Goal: Task Accomplishment & Management: Manage account settings

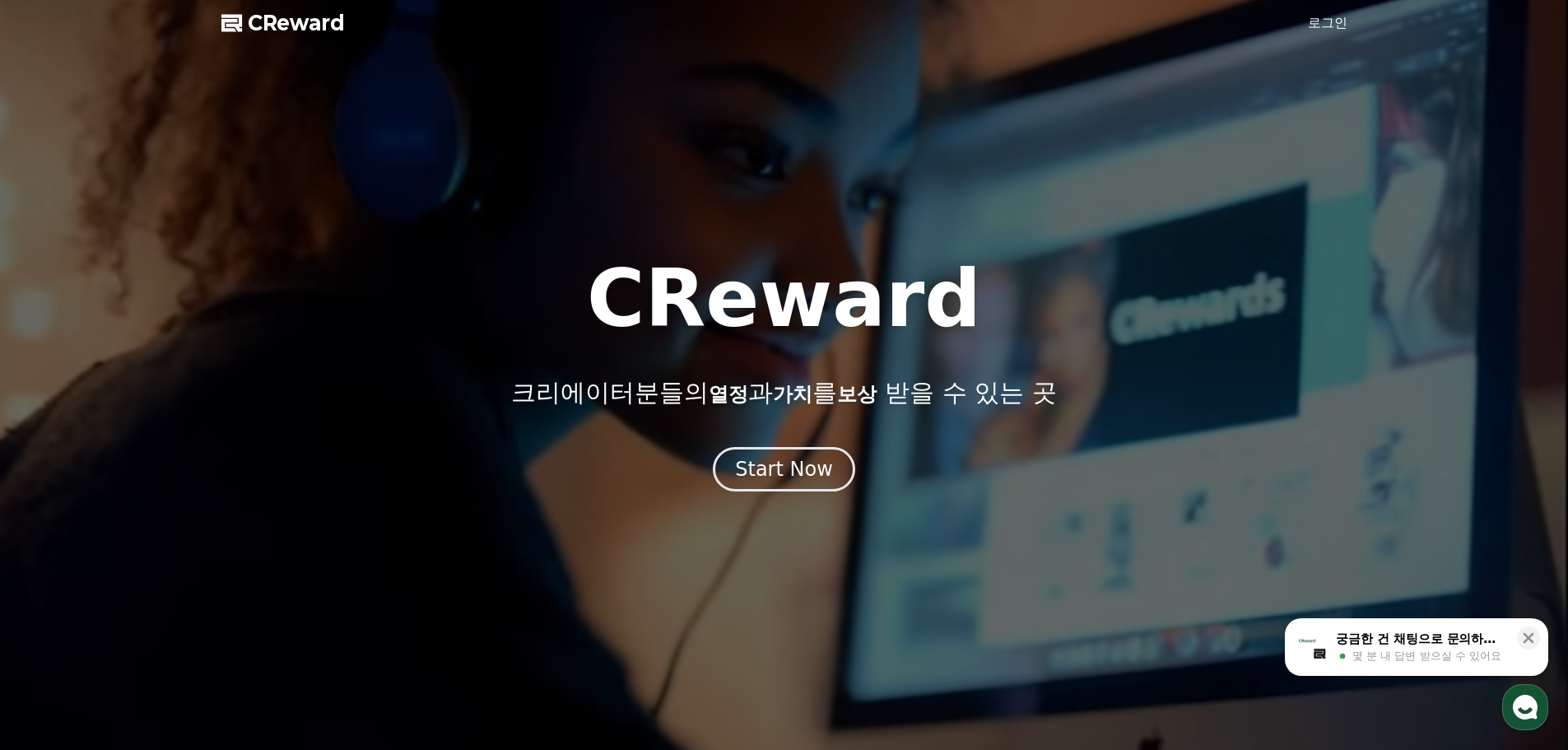
click at [1336, 31] on link "로그인" at bounding box center [1328, 23] width 40 height 20
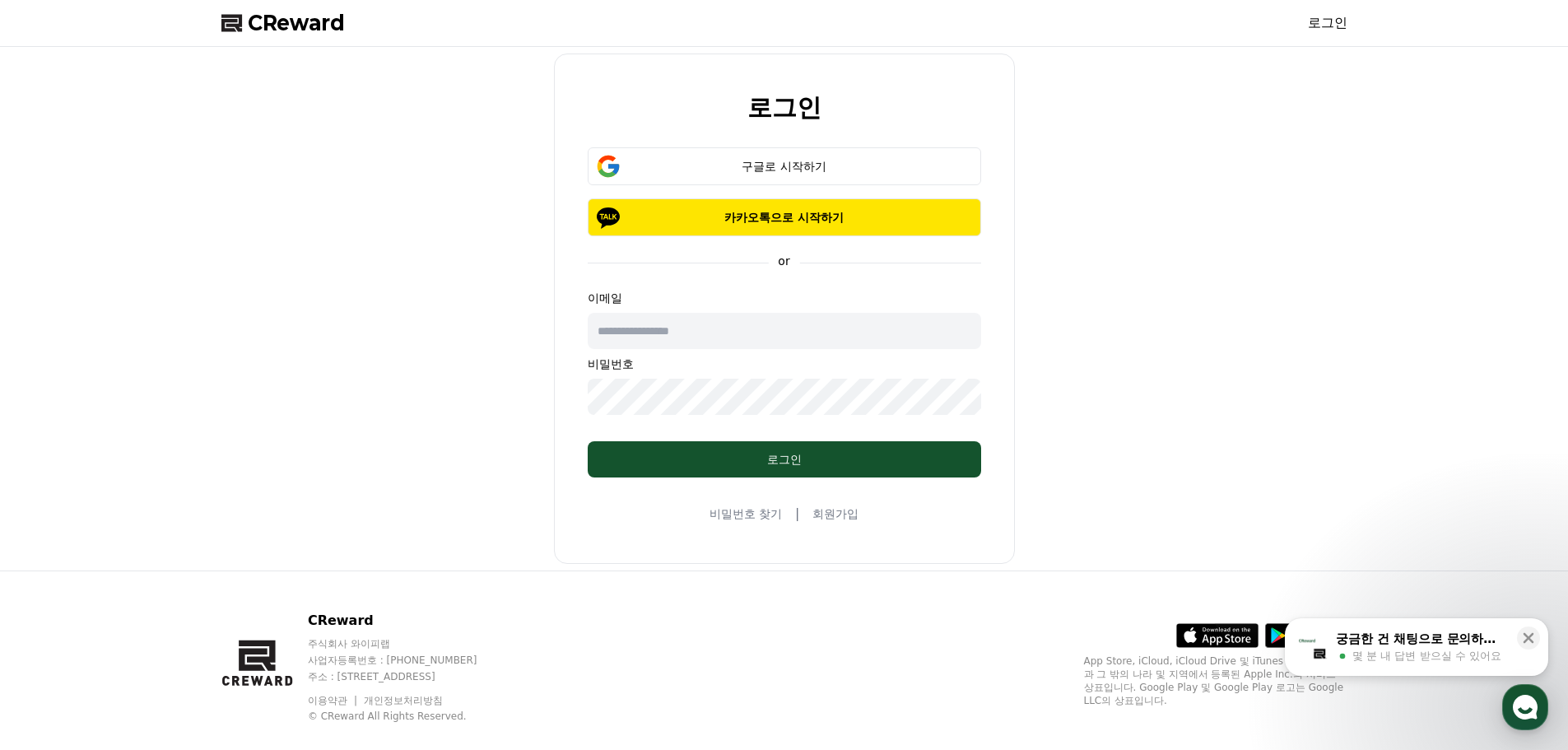
click at [751, 520] on link "비밀번호 찾기" at bounding box center [745, 514] width 72 height 17
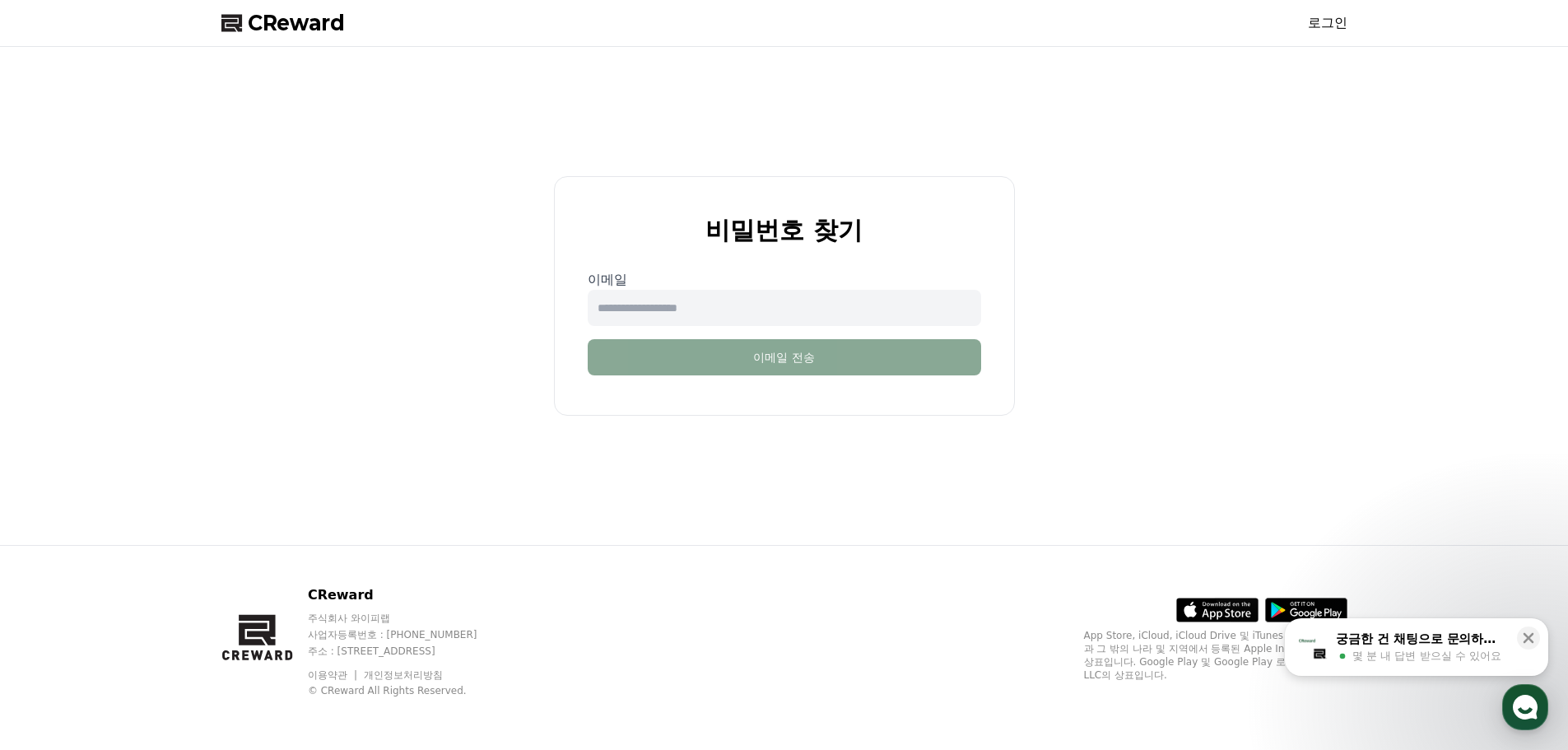
click at [781, 302] on input "email" at bounding box center [784, 308] width 394 height 36
type input "**********"
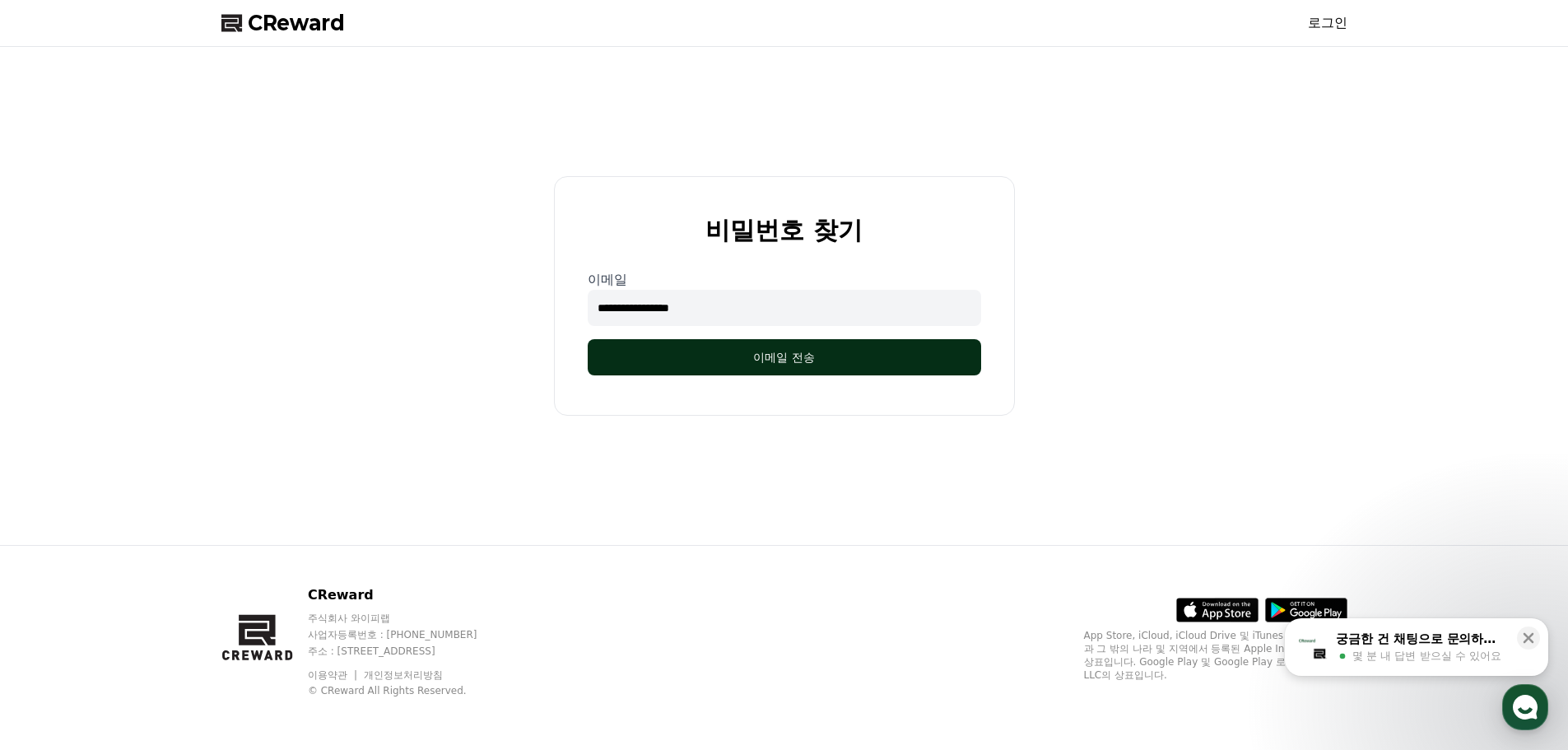
click at [716, 371] on button "이메일 전송" at bounding box center [784, 357] width 394 height 36
click at [867, 364] on button "이메일 전송" at bounding box center [784, 357] width 394 height 36
